Goal: Information Seeking & Learning: Learn about a topic

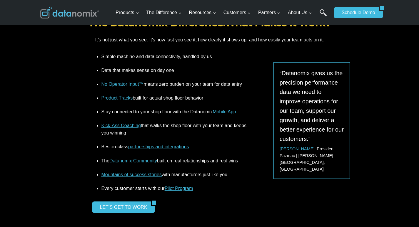
scroll to position [687, 0]
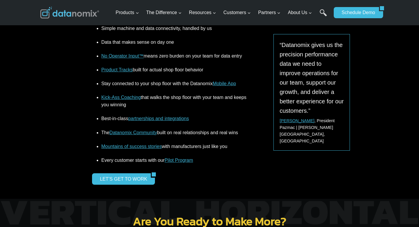
click at [107, 144] on link "Mountains of success stories" at bounding box center [132, 146] width 60 height 5
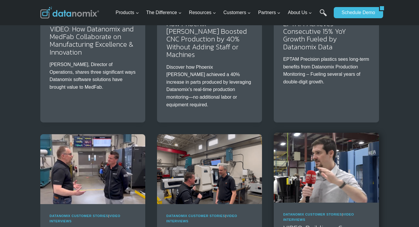
scroll to position [417, 0]
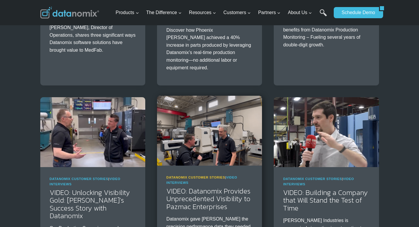
click at [178, 176] on link "Datanomix Customer Stories" at bounding box center [196, 178] width 59 height 4
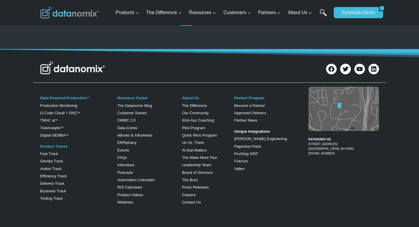
scroll to position [1054, 0]
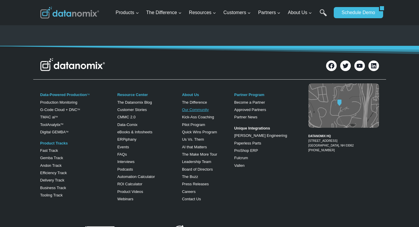
click at [185, 112] on link "Our Community" at bounding box center [195, 110] width 27 height 4
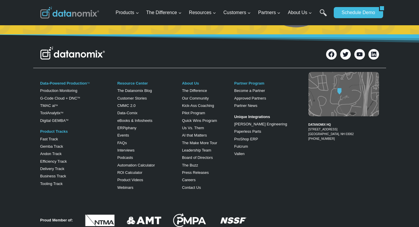
scroll to position [1251, 0]
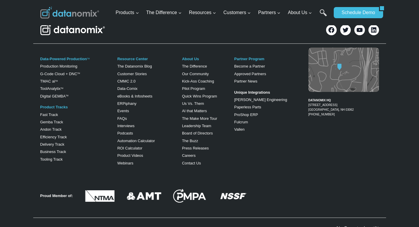
click at [237, 38] on div at bounding box center [150, 29] width 220 height 15
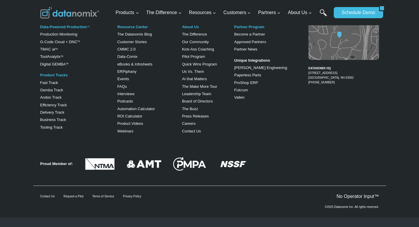
scroll to position [1367, 0]
